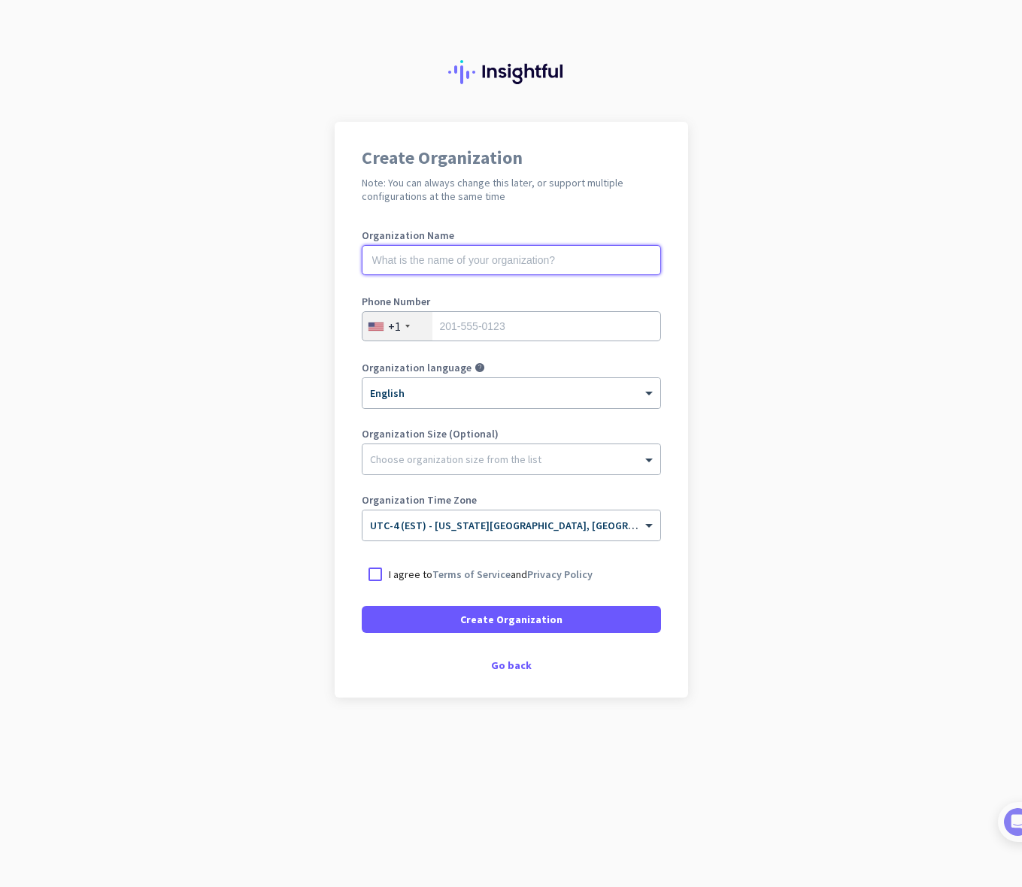
click at [507, 261] on input "text" at bounding box center [511, 260] width 299 height 30
type input "Mercor"
click at [495, 666] on div "Go back" at bounding box center [511, 665] width 299 height 11
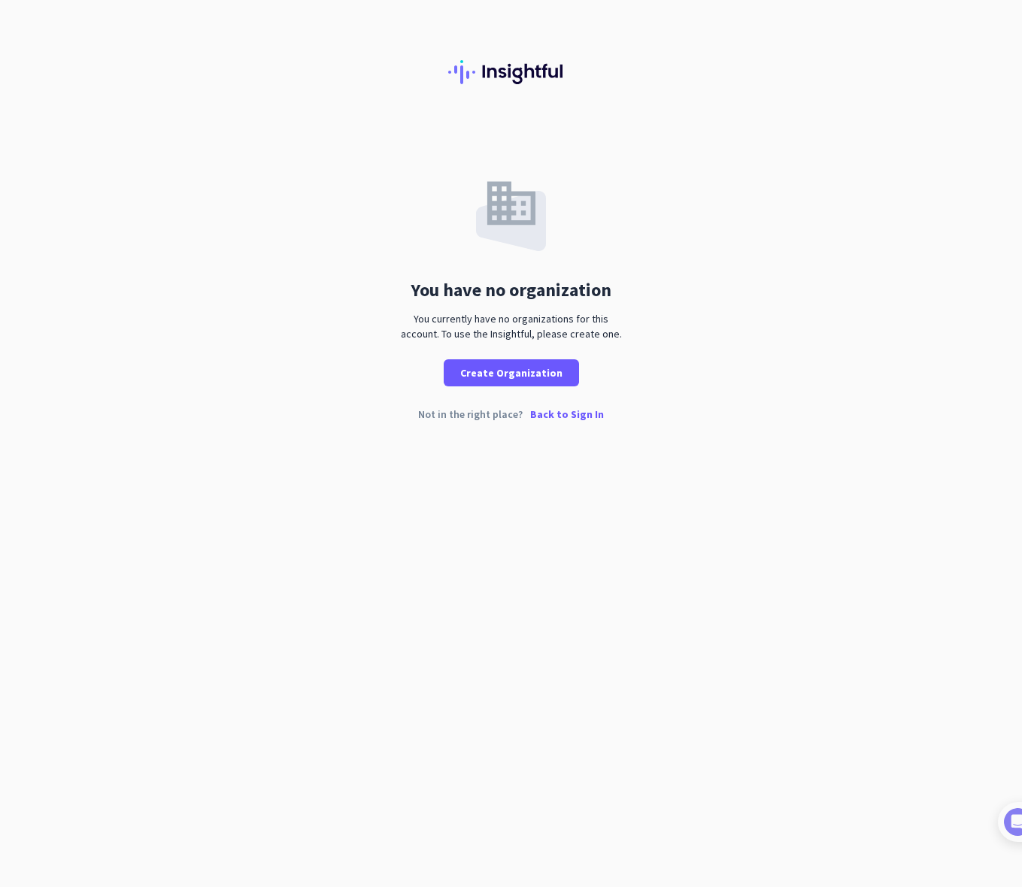
click at [568, 417] on p "Back to Sign In" at bounding box center [567, 414] width 74 height 11
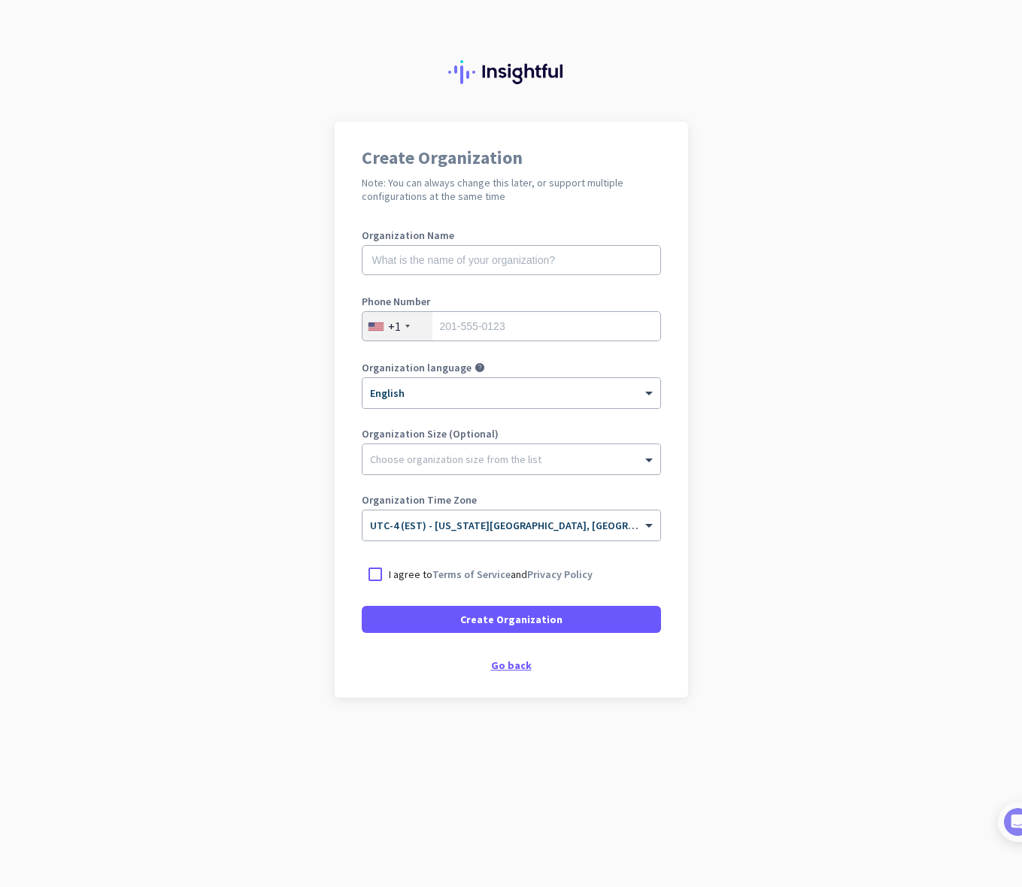
click at [504, 662] on div "Go back" at bounding box center [511, 665] width 299 height 11
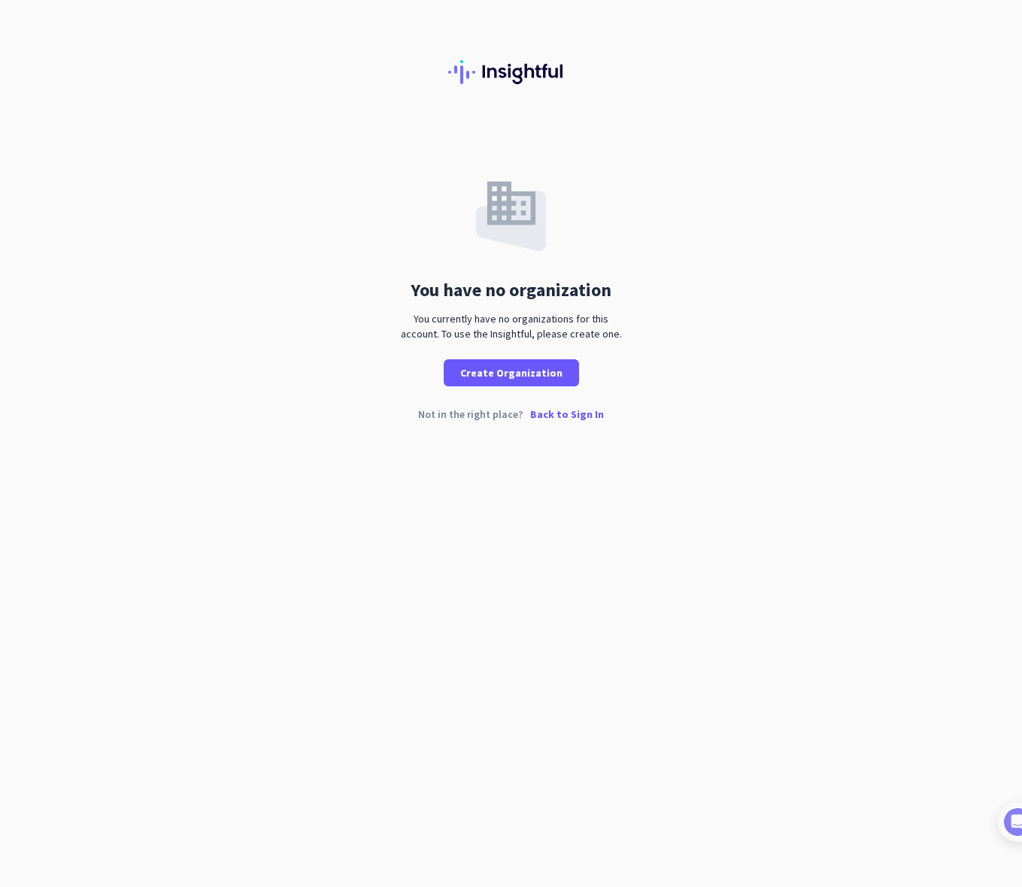
click at [565, 419] on p "Back to Sign In" at bounding box center [567, 414] width 74 height 11
